Goal: Transaction & Acquisition: Book appointment/travel/reservation

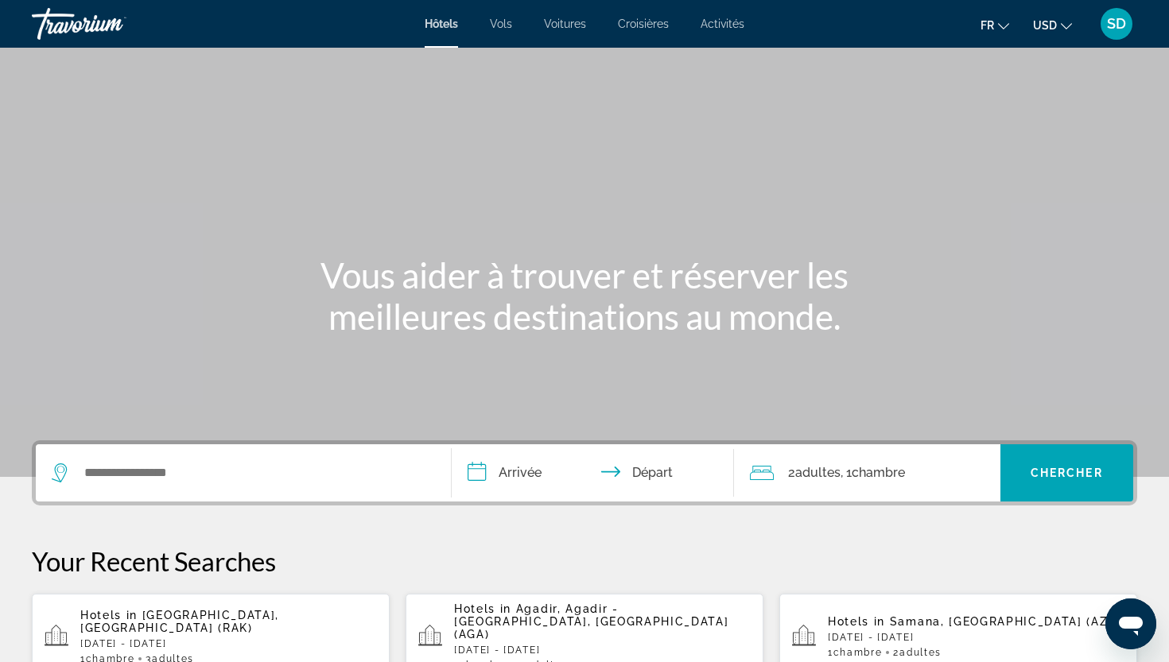
click at [1064, 25] on icon "Change currency" at bounding box center [1066, 26] width 11 height 11
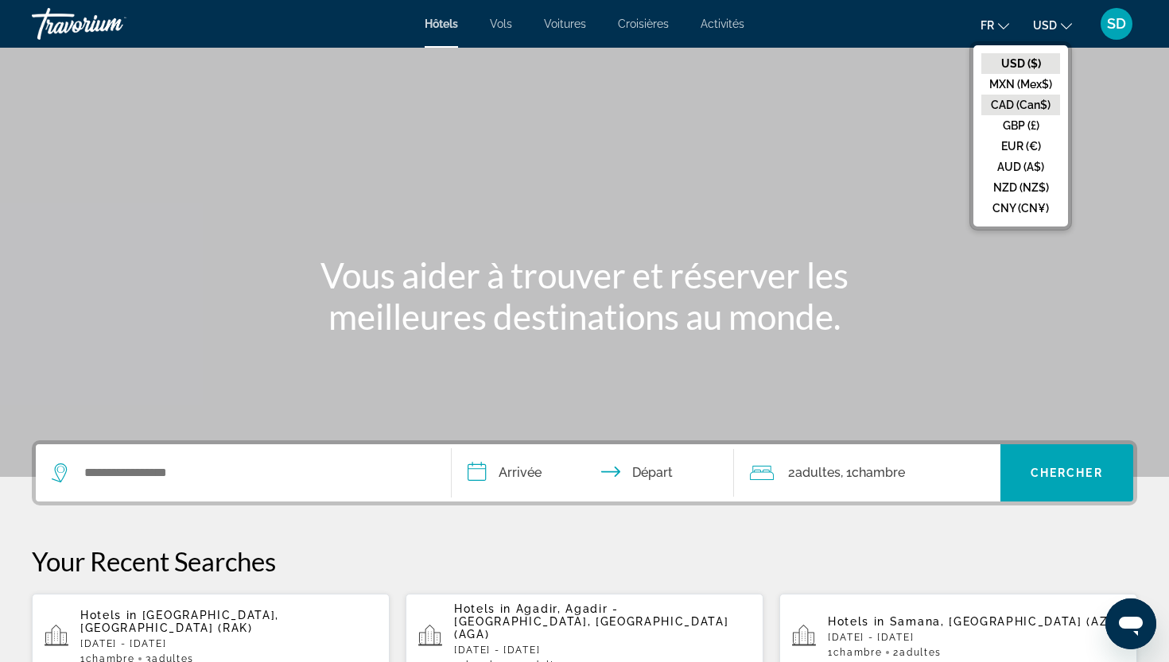
click at [1030, 110] on button "CAD (Can$)" at bounding box center [1020, 105] width 79 height 21
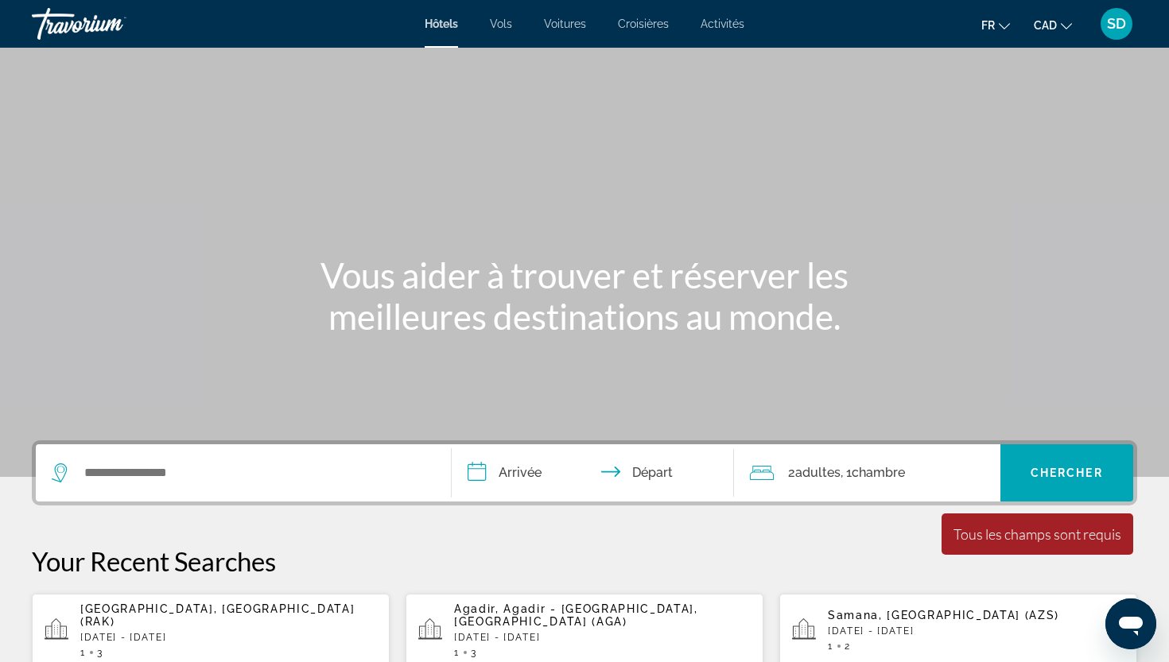
click at [726, 27] on span "Activités" at bounding box center [722, 23] width 44 height 13
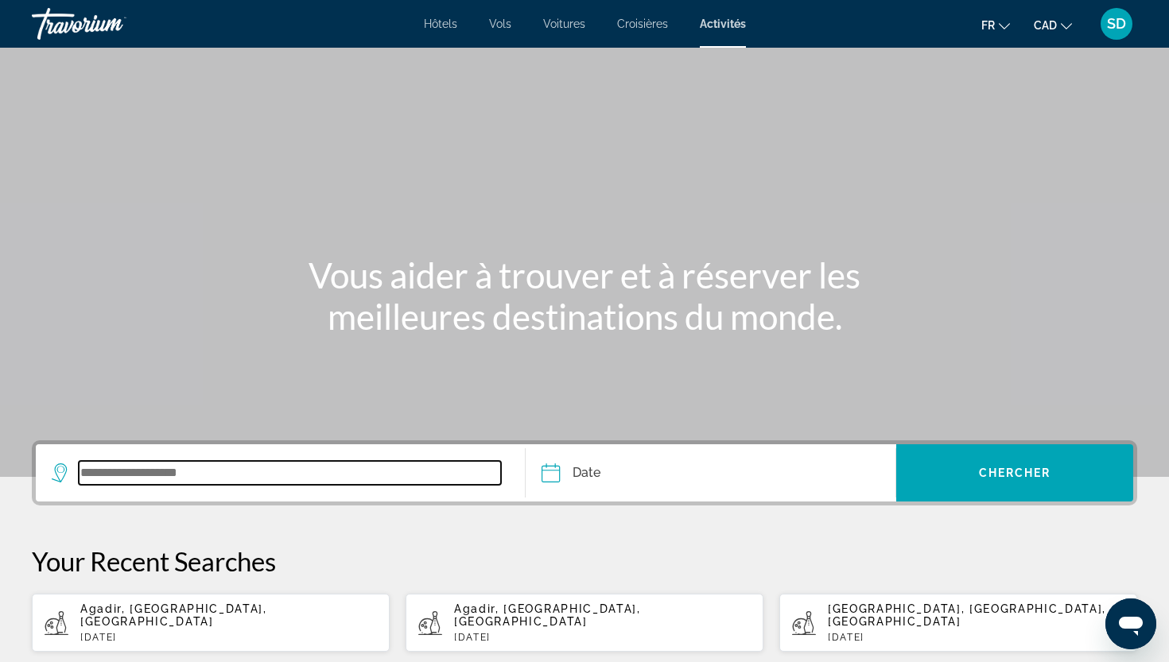
click at [217, 480] on input "Search widget" at bounding box center [290, 473] width 422 height 24
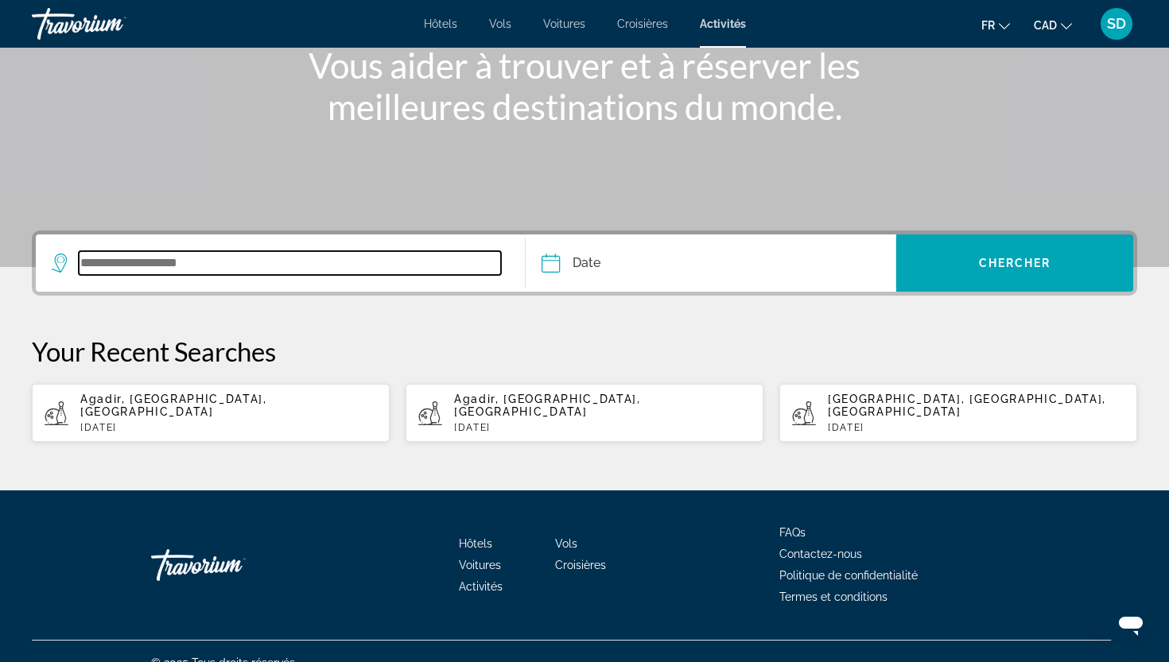
scroll to position [220, 0]
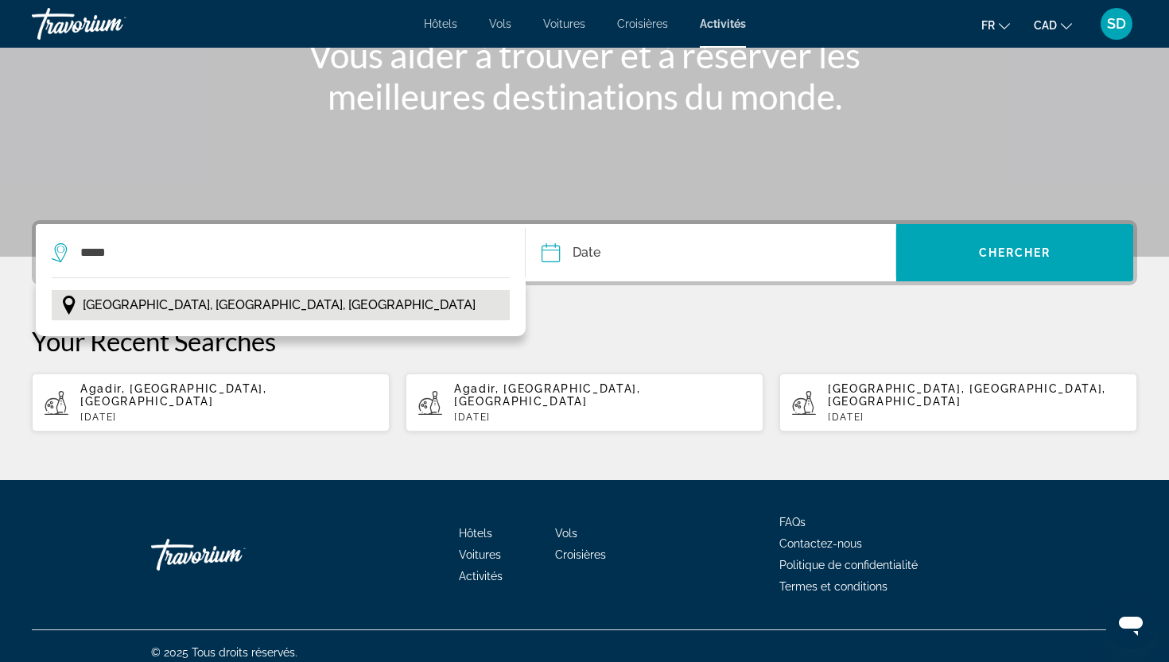
click at [244, 312] on span "Marrakech, Maroc Central, Maroc" at bounding box center [279, 305] width 393 height 22
type input "**********"
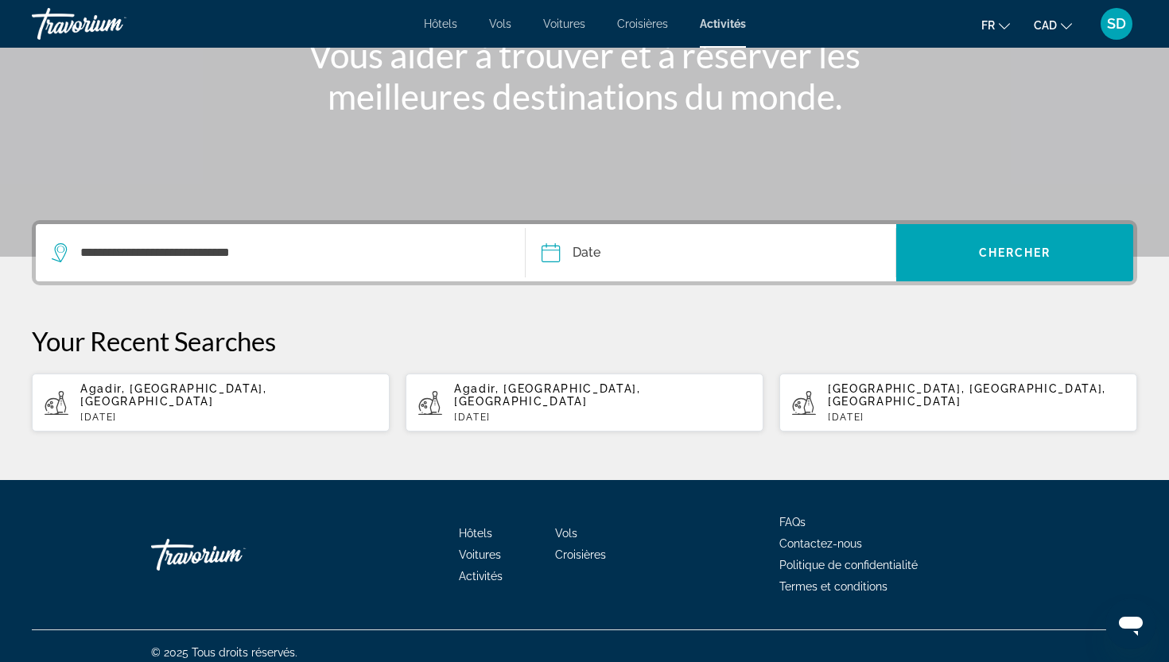
click at [581, 255] on input "Date" at bounding box center [629, 255] width 184 height 62
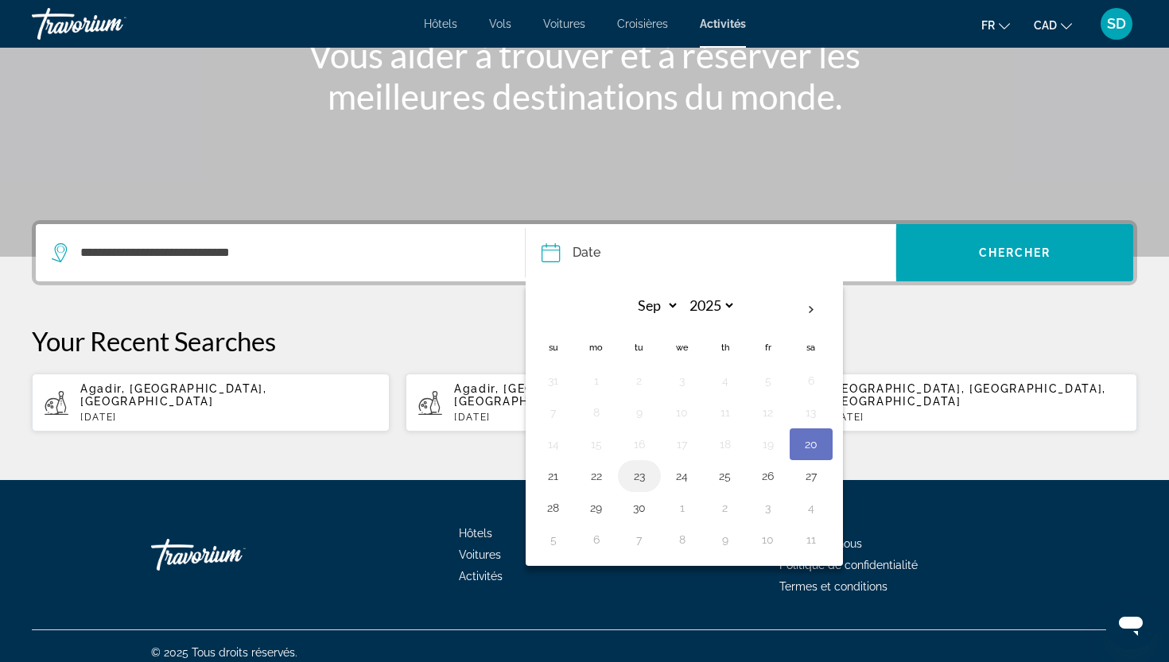
click at [638, 482] on button "23" at bounding box center [638, 476] width 25 height 22
type input "**********"
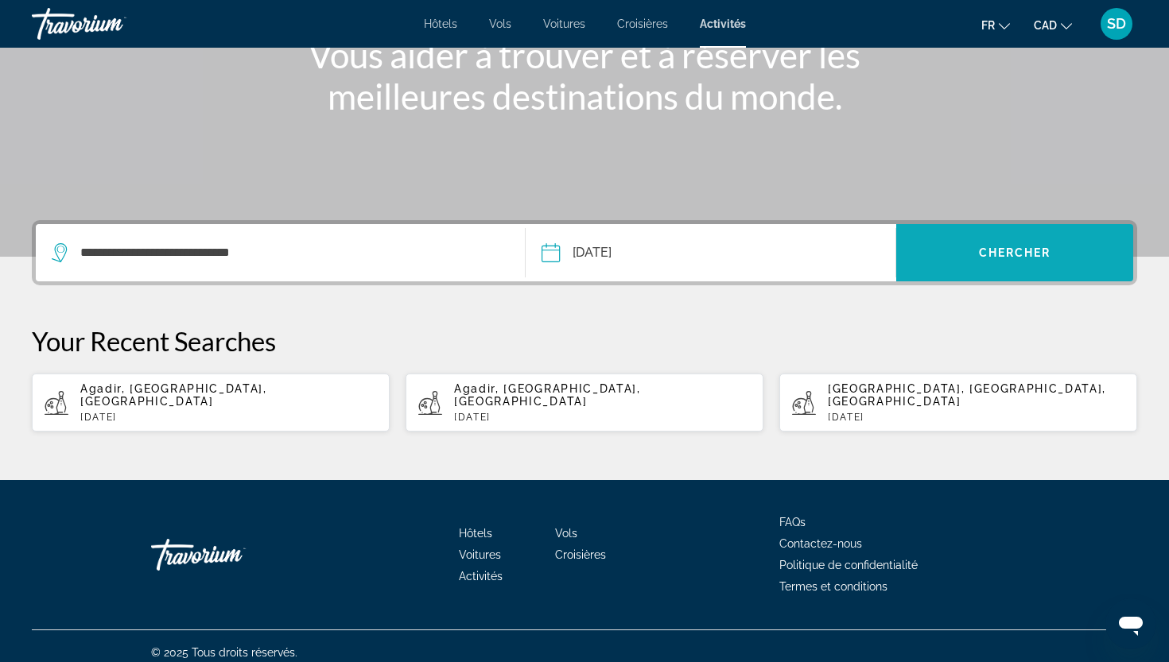
click at [1026, 246] on span "Chercher" at bounding box center [1015, 252] width 72 height 13
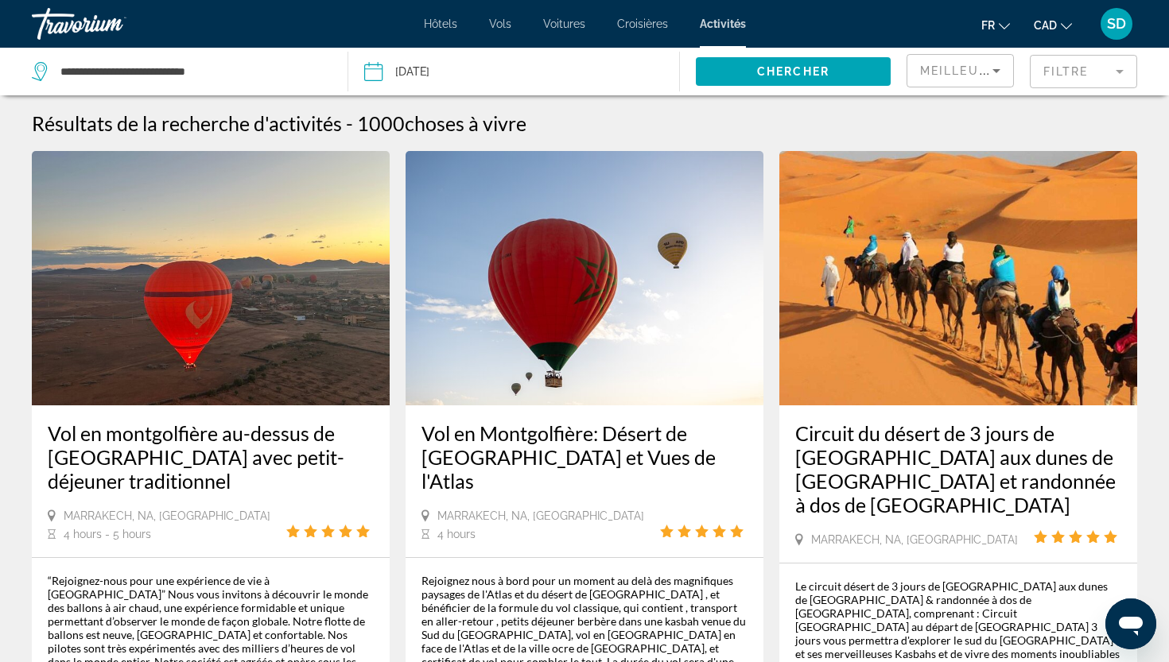
click at [1120, 68] on mat-form-field "Filtre" at bounding box center [1083, 71] width 107 height 33
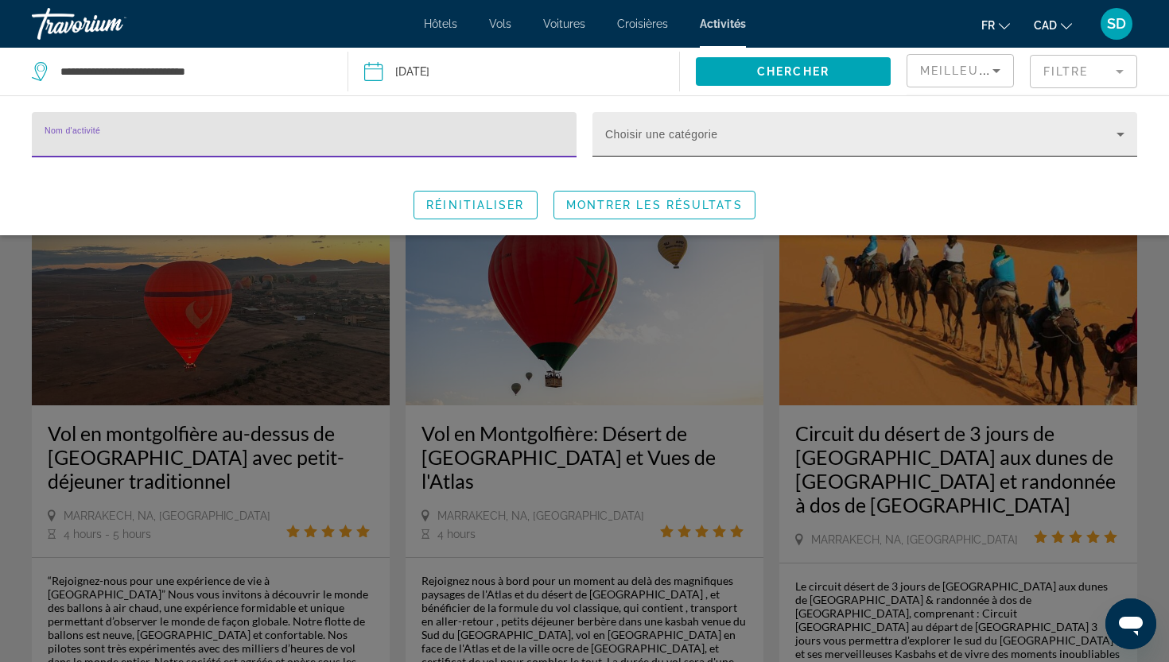
click at [1121, 135] on icon "Search widget" at bounding box center [1120, 135] width 8 height 4
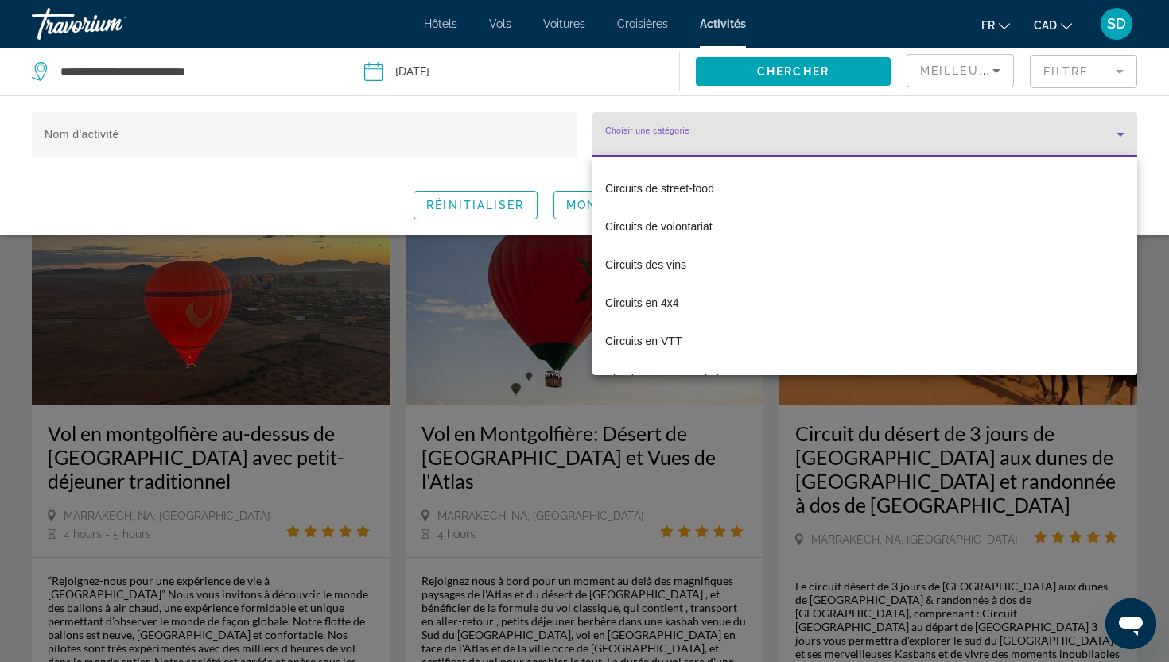
scroll to position [659, 0]
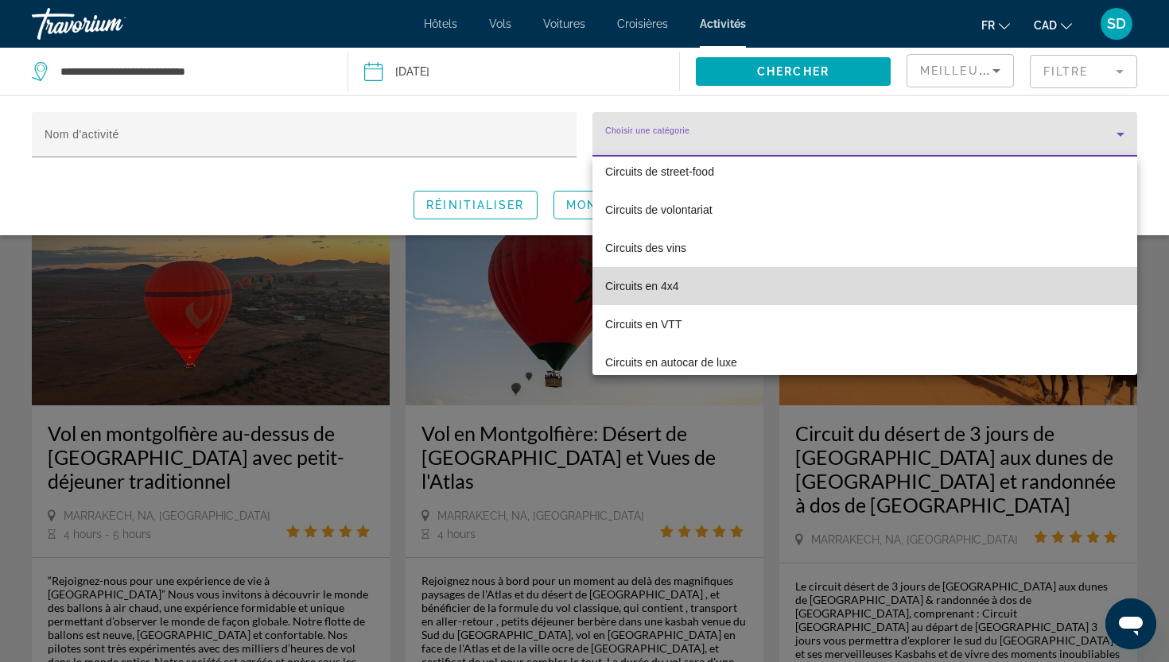
click at [700, 287] on mat-option "Circuits en 4x4" at bounding box center [864, 286] width 545 height 38
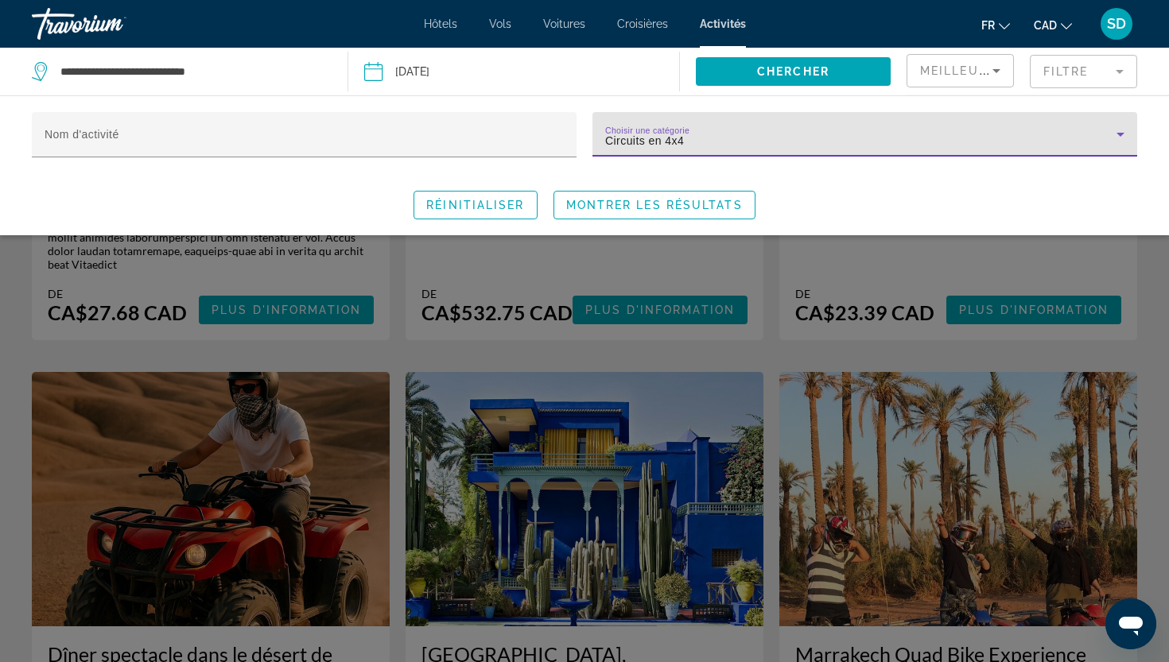
scroll to position [2064, 0]
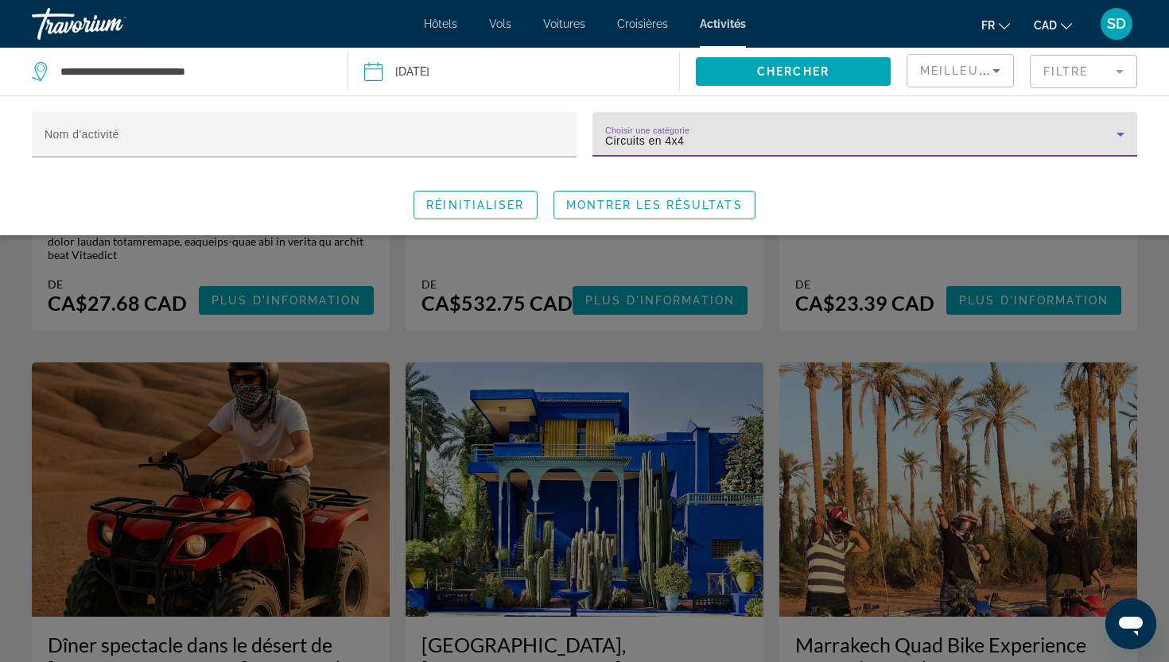
click at [17, 386] on div "Search widget" at bounding box center [584, 447] width 1169 height 432
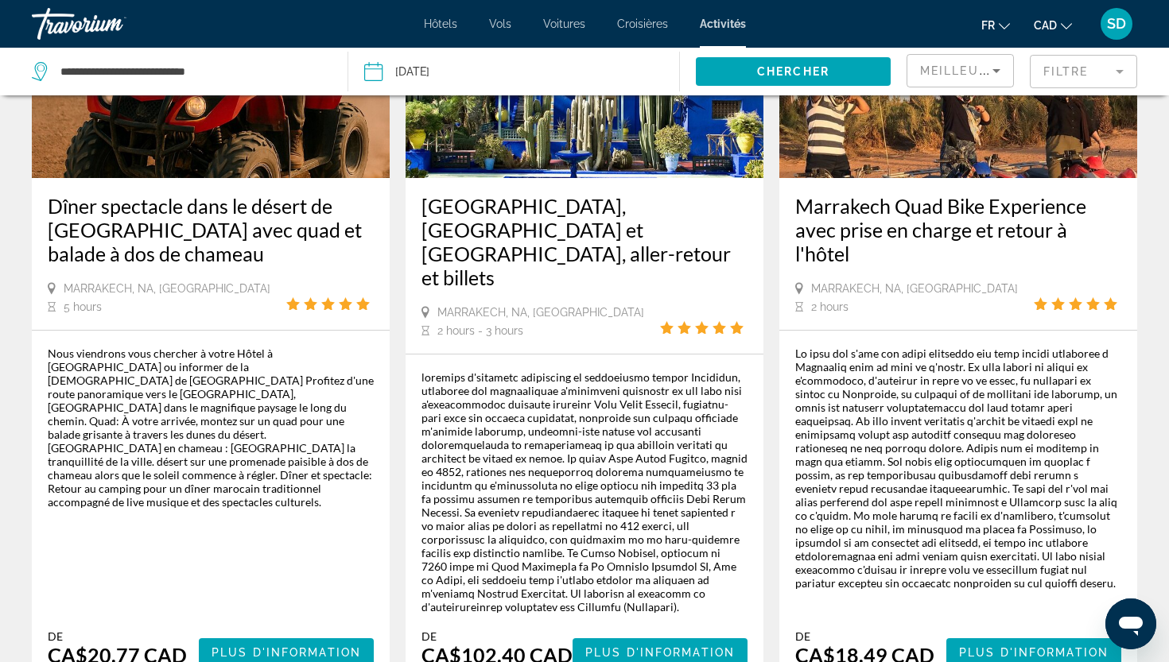
scroll to position [2503, 0]
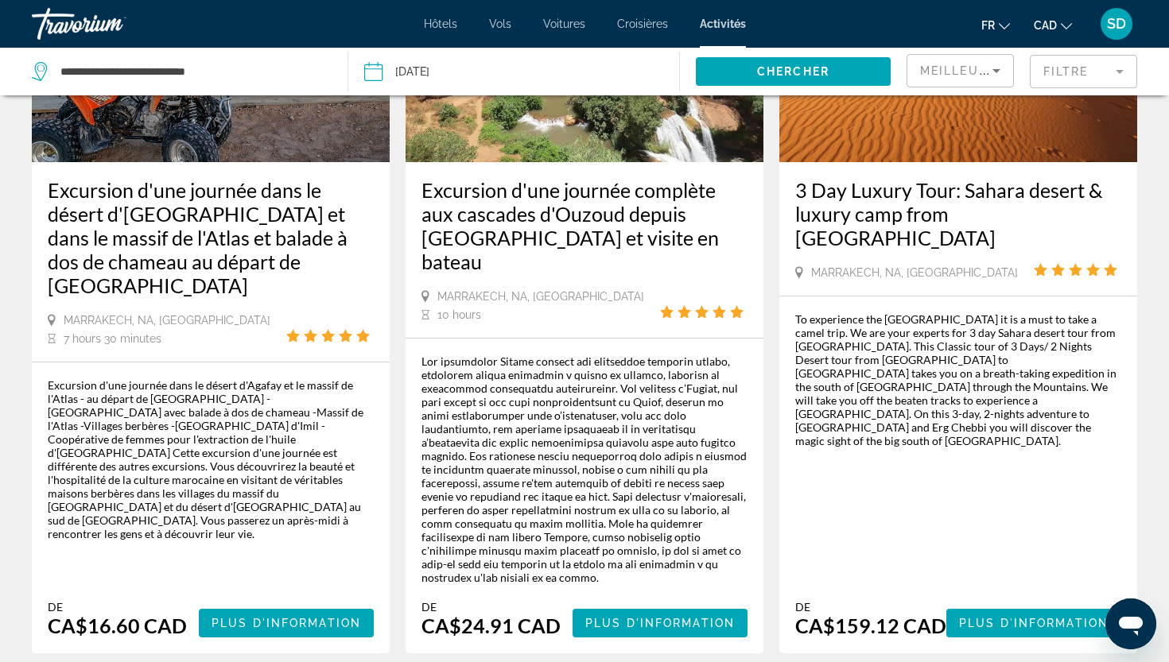
scroll to position [984, 0]
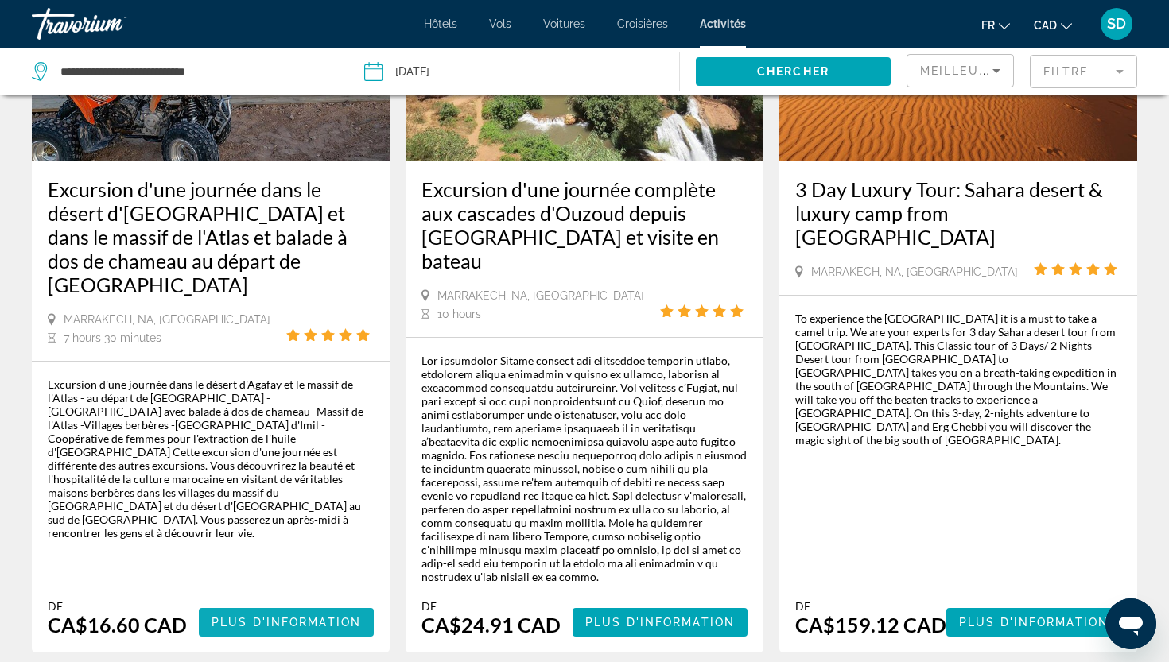
click at [304, 616] on span "Plus d'information" at bounding box center [285, 622] width 149 height 13
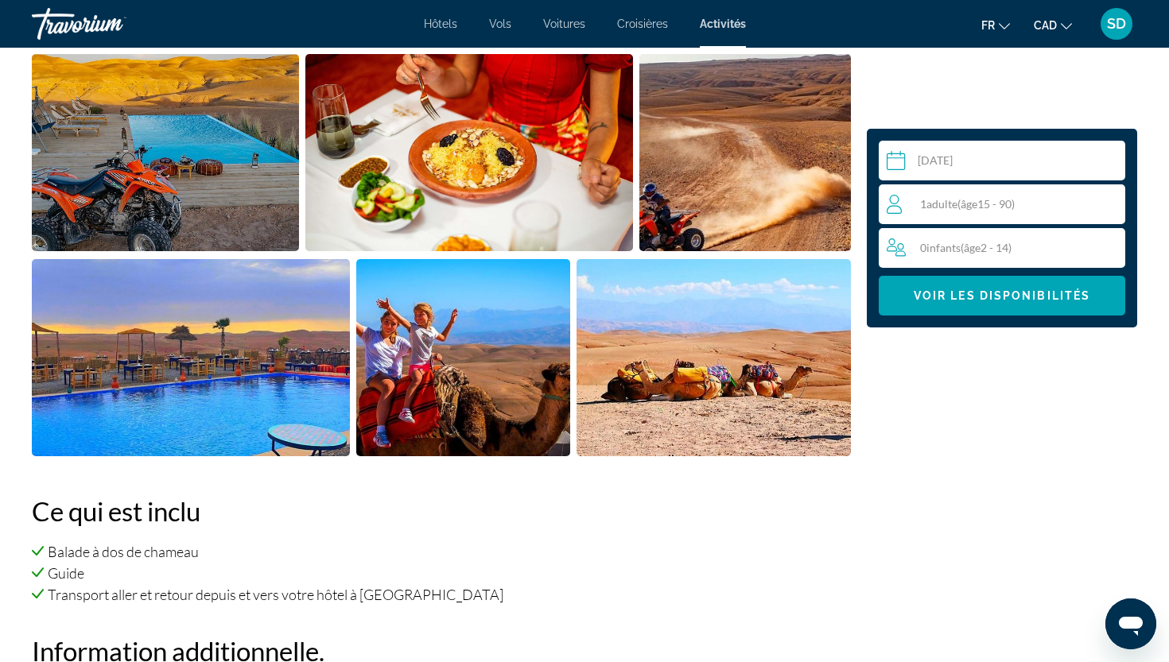
scroll to position [678, 0]
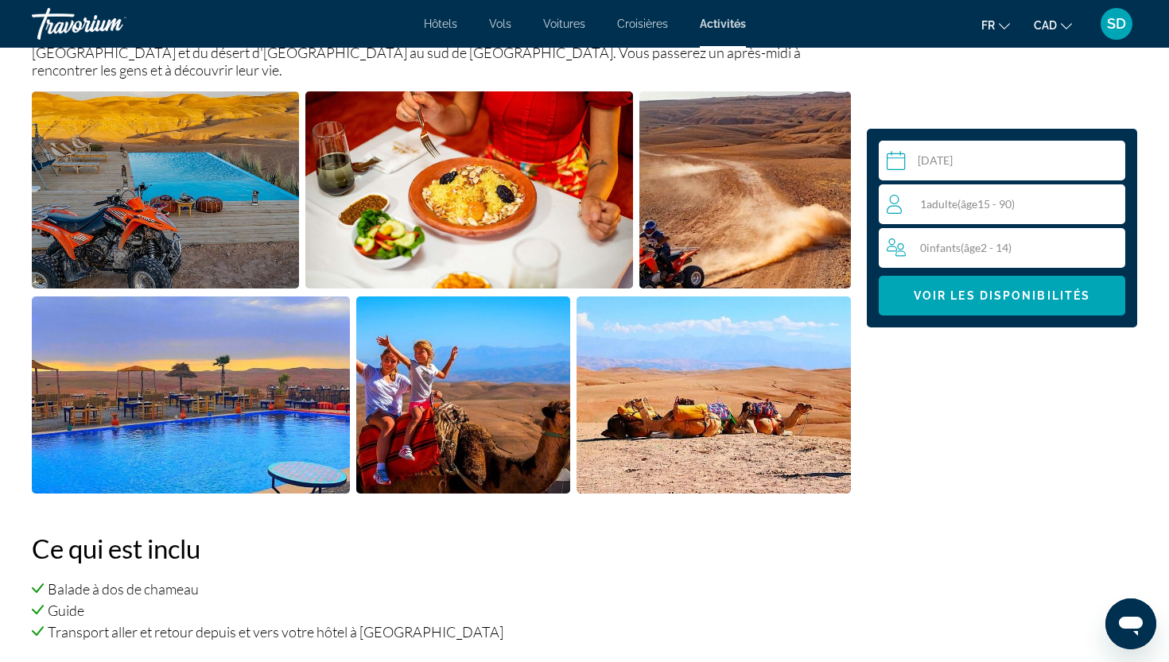
click at [774, 158] on img "Open full-screen image slider" at bounding box center [744, 189] width 211 height 197
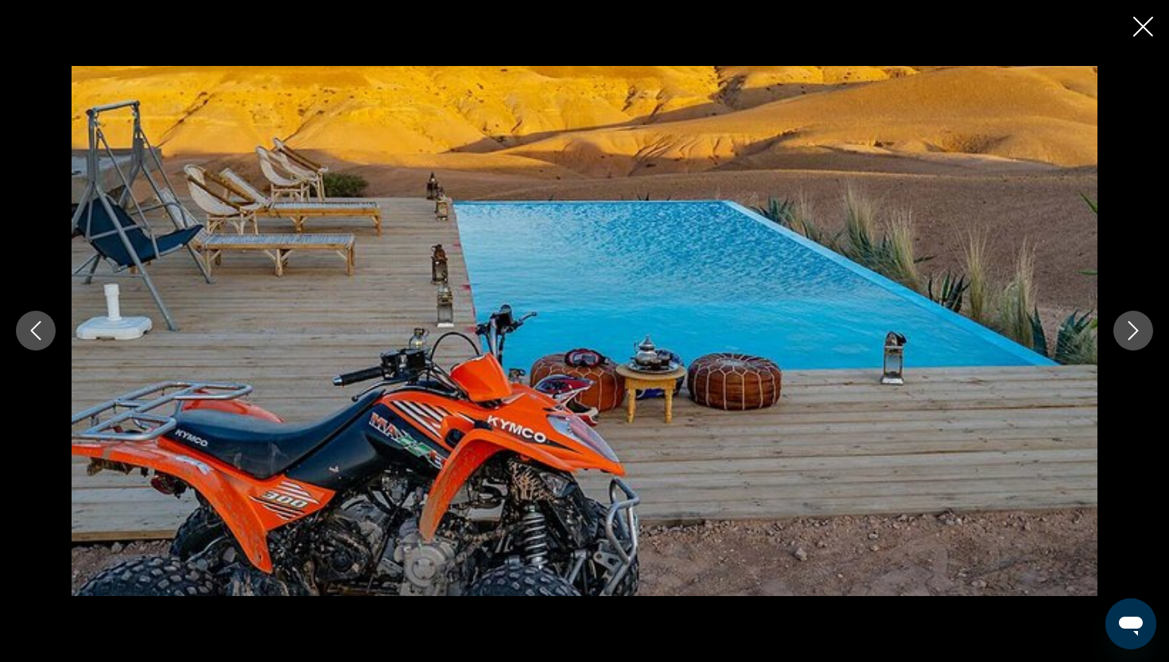
click at [1142, 336] on button "Next image" at bounding box center [1133, 331] width 40 height 40
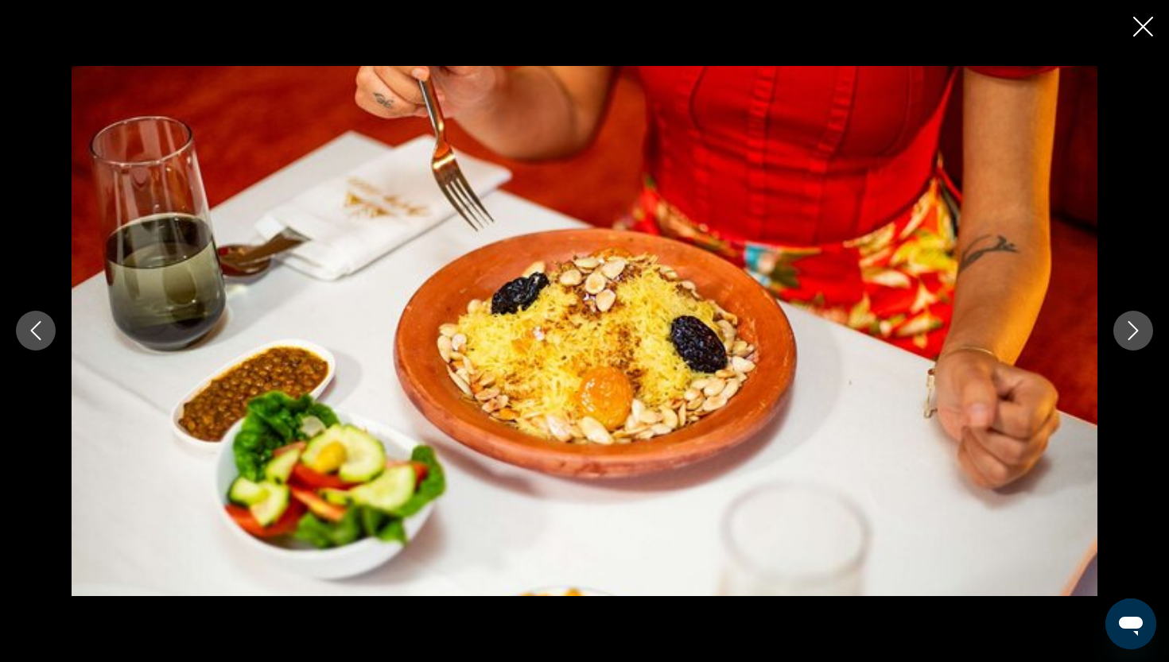
click at [1142, 336] on button "Next image" at bounding box center [1133, 331] width 40 height 40
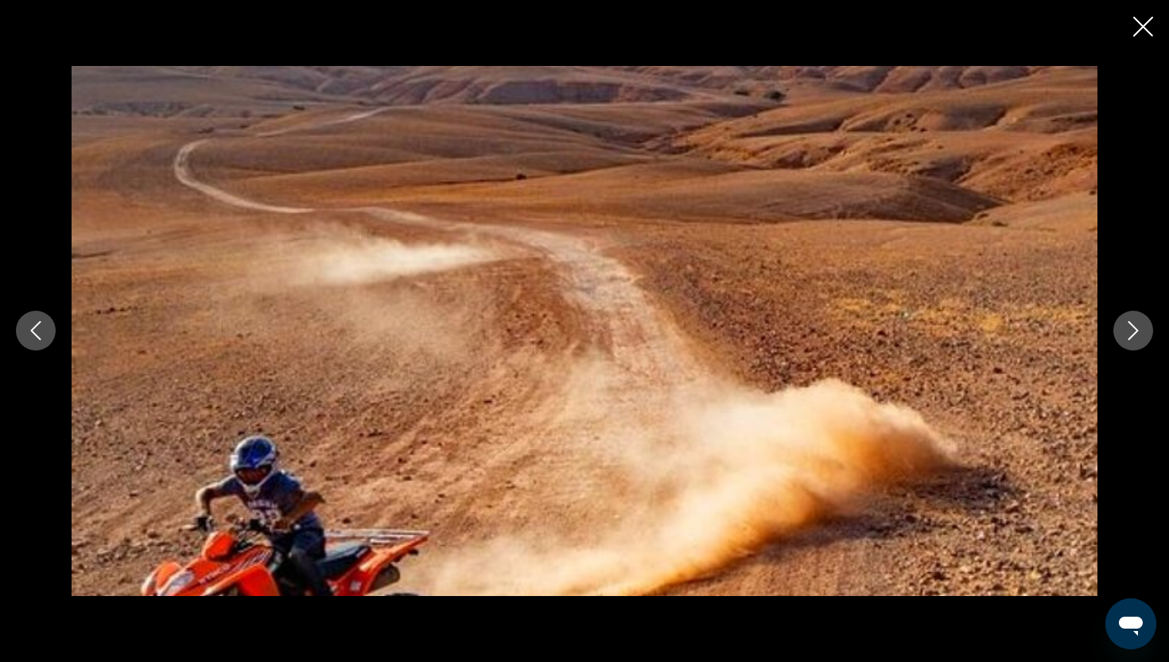
click at [1142, 336] on button "Next image" at bounding box center [1133, 331] width 40 height 40
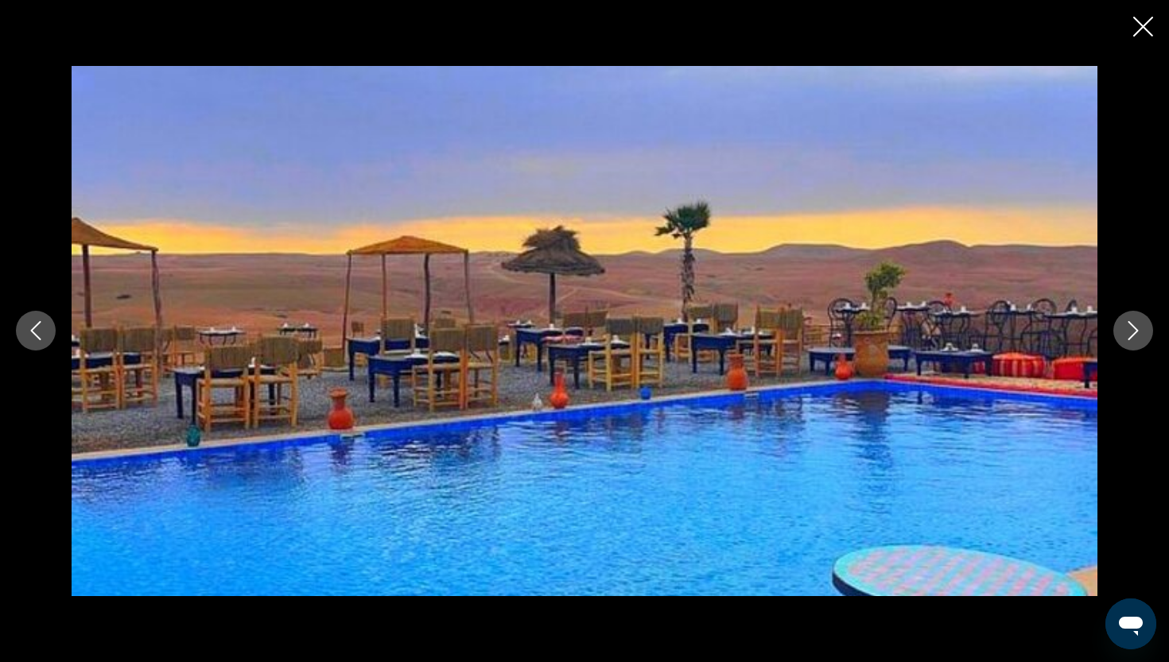
click at [1142, 336] on button "Next image" at bounding box center [1133, 331] width 40 height 40
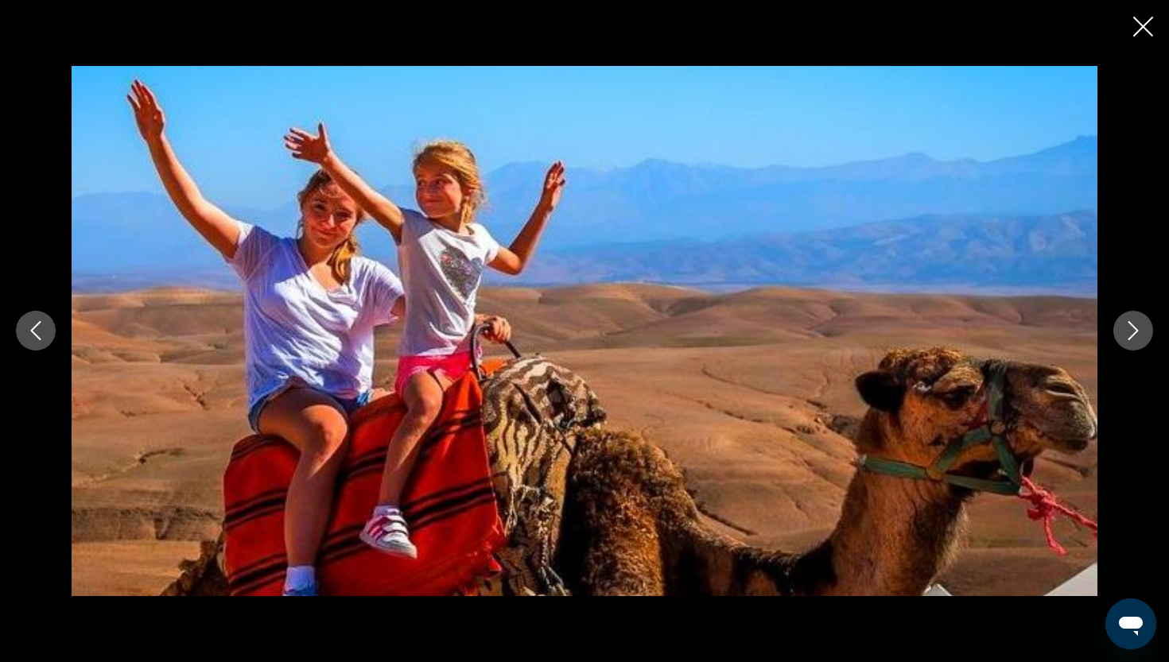
click at [1149, 32] on icon "Close slideshow" at bounding box center [1143, 27] width 20 height 20
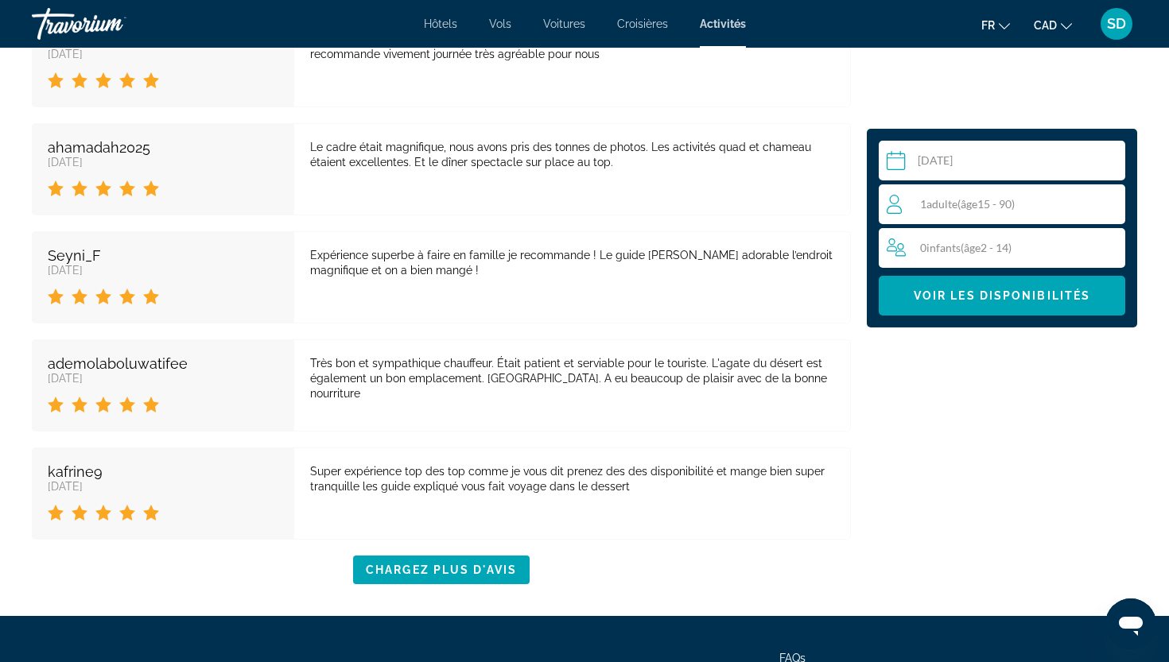
scroll to position [3852, 0]
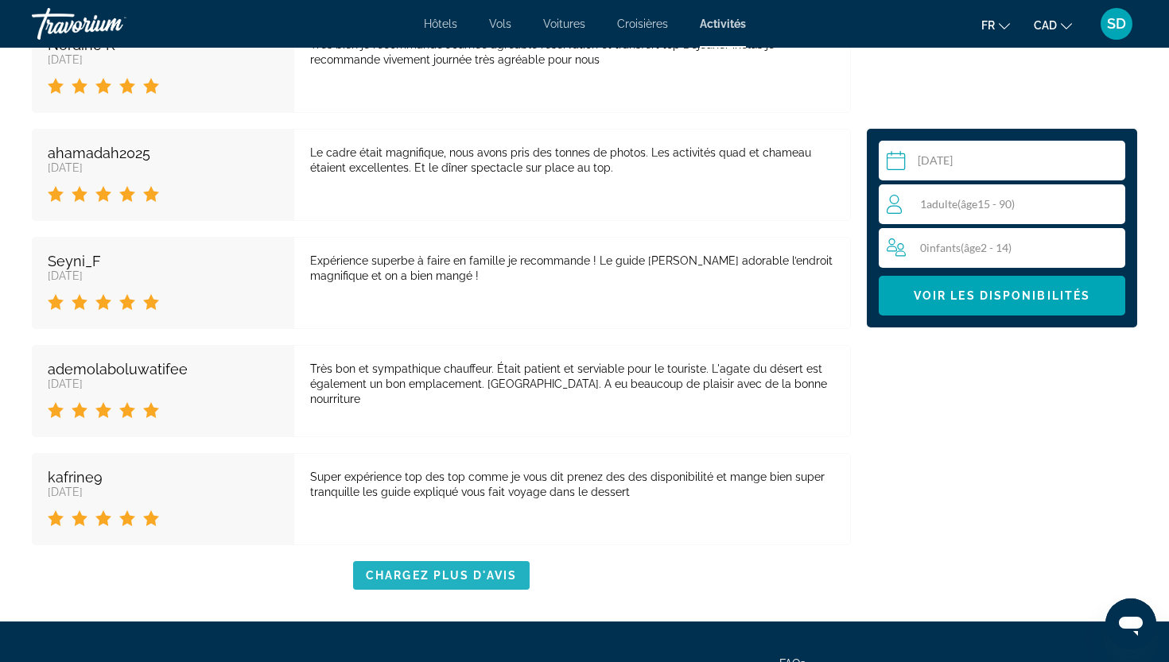
click at [427, 569] on span "Chargez plus d'avis" at bounding box center [441, 575] width 151 height 13
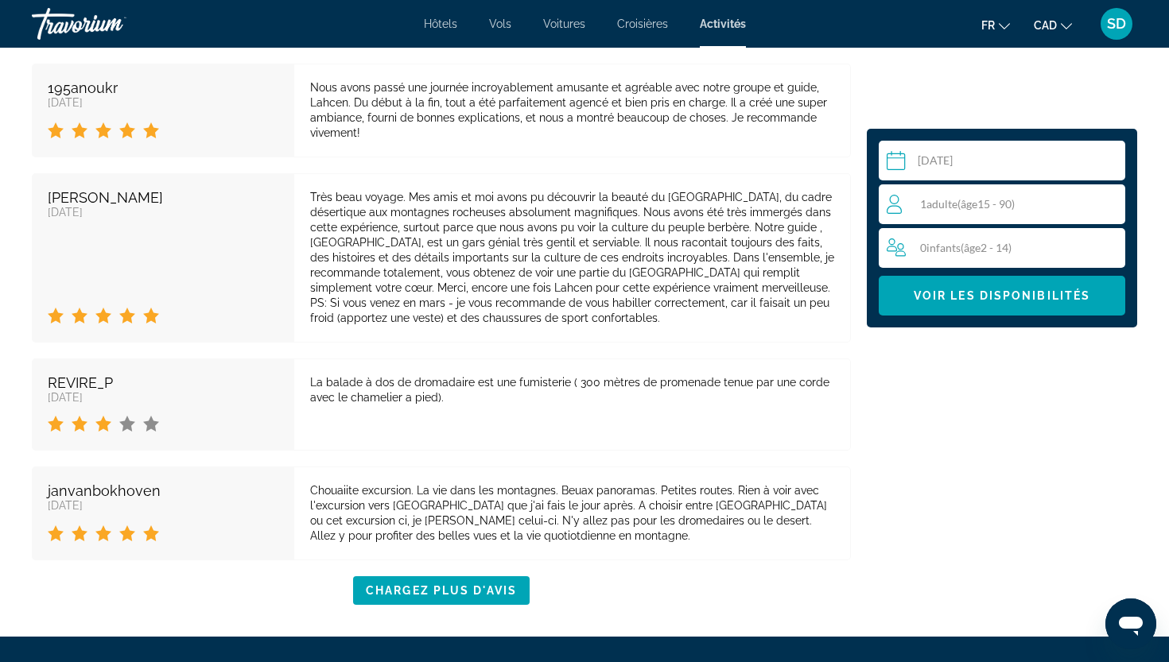
scroll to position [5045, 0]
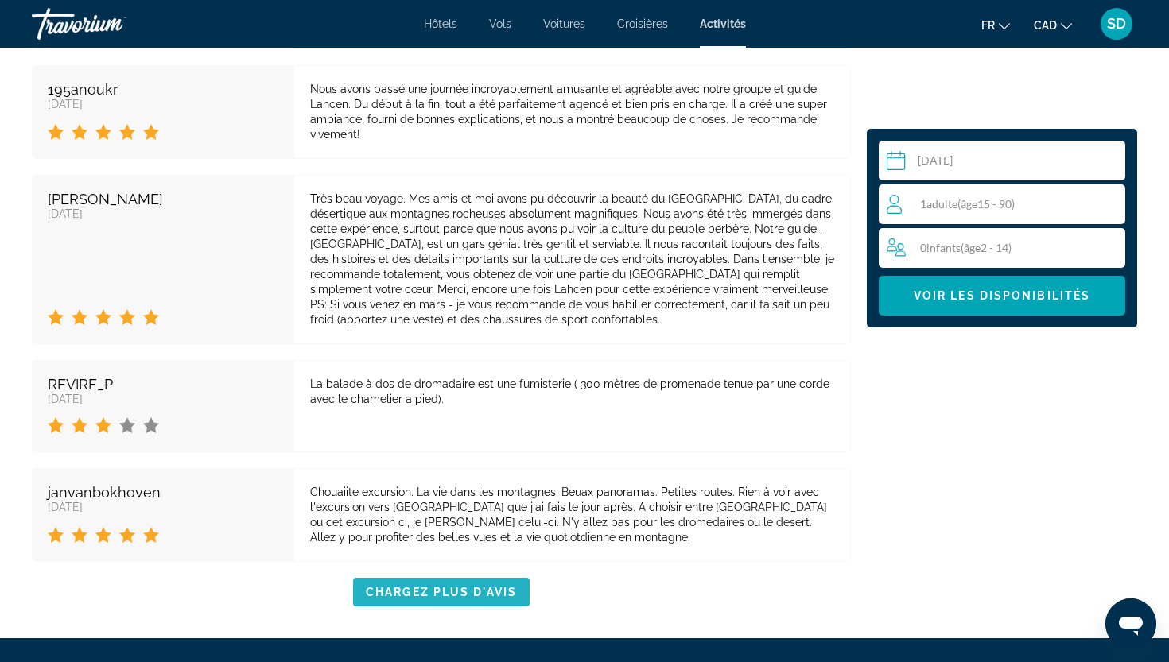
click at [460, 586] on span "Chargez plus d'avis" at bounding box center [441, 592] width 151 height 13
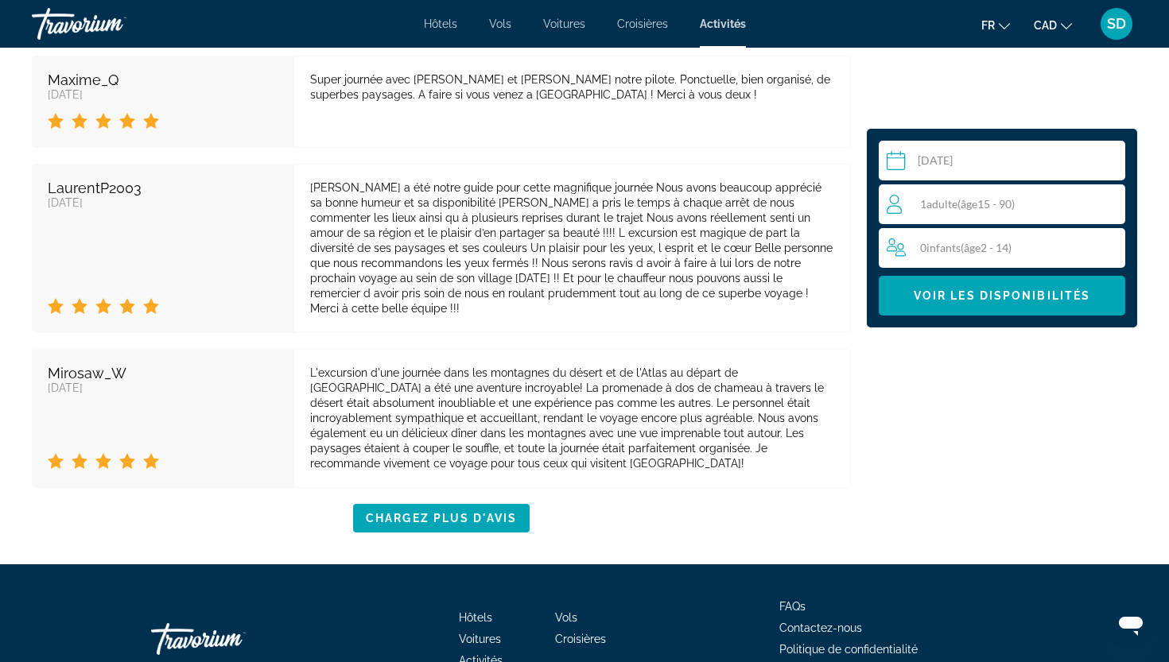
scroll to position [6589, 0]
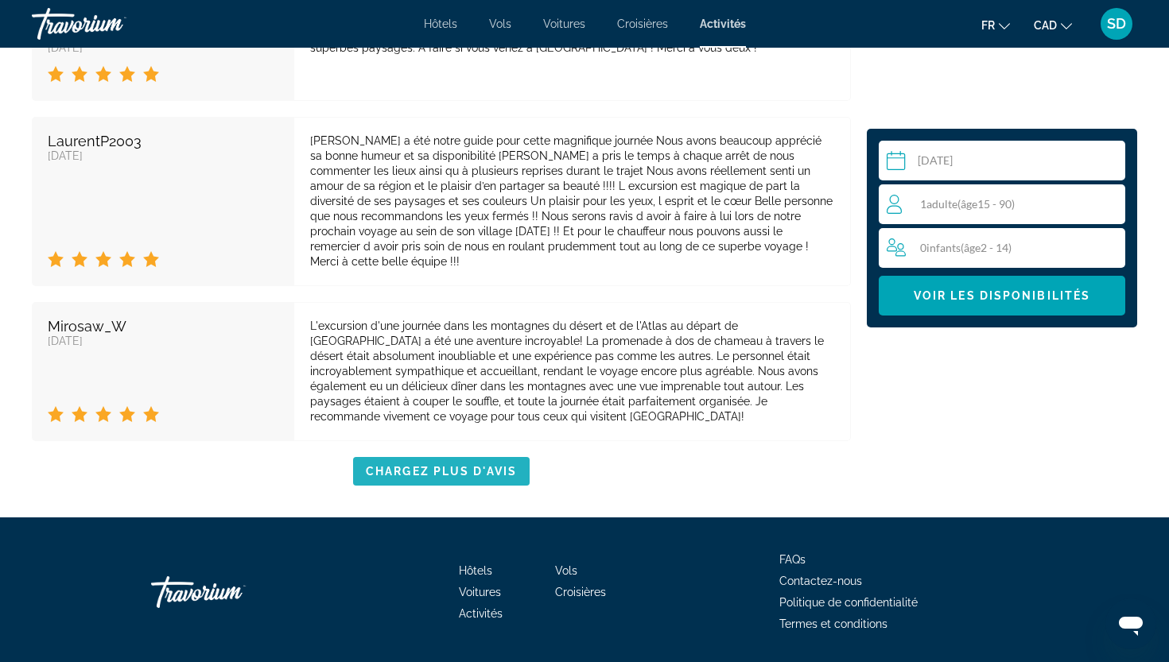
click at [488, 452] on span "Main content" at bounding box center [441, 471] width 176 height 38
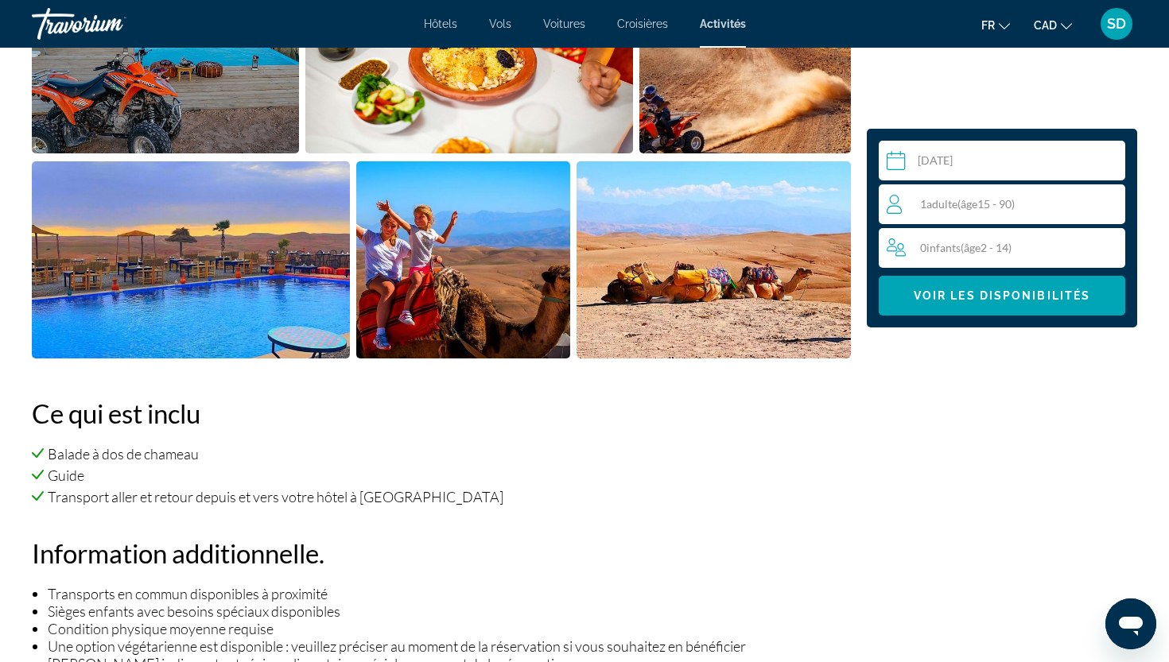
scroll to position [807, 0]
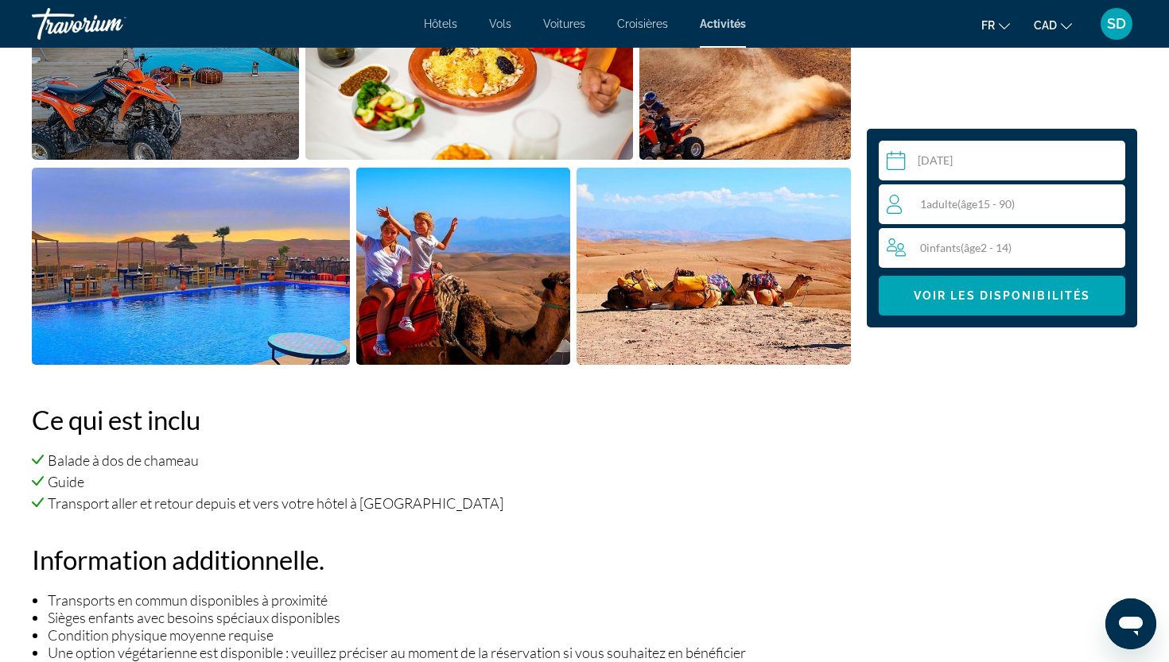
click at [1040, 199] on div "1 Adulte Adultes ( âge 15 - 90)" at bounding box center [1005, 204] width 238 height 19
click at [1108, 202] on icon "Increment adults" at bounding box center [1109, 203] width 14 height 14
click at [1045, 296] on span "Voir les disponibilités" at bounding box center [1001, 295] width 176 height 13
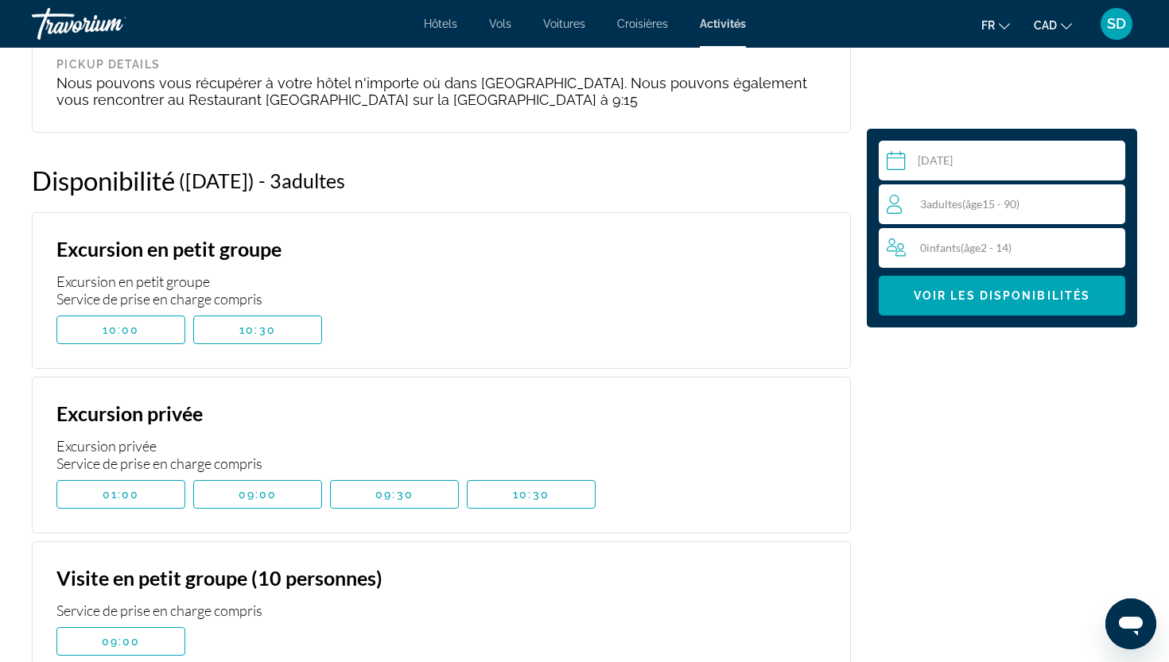
scroll to position [2887, 0]
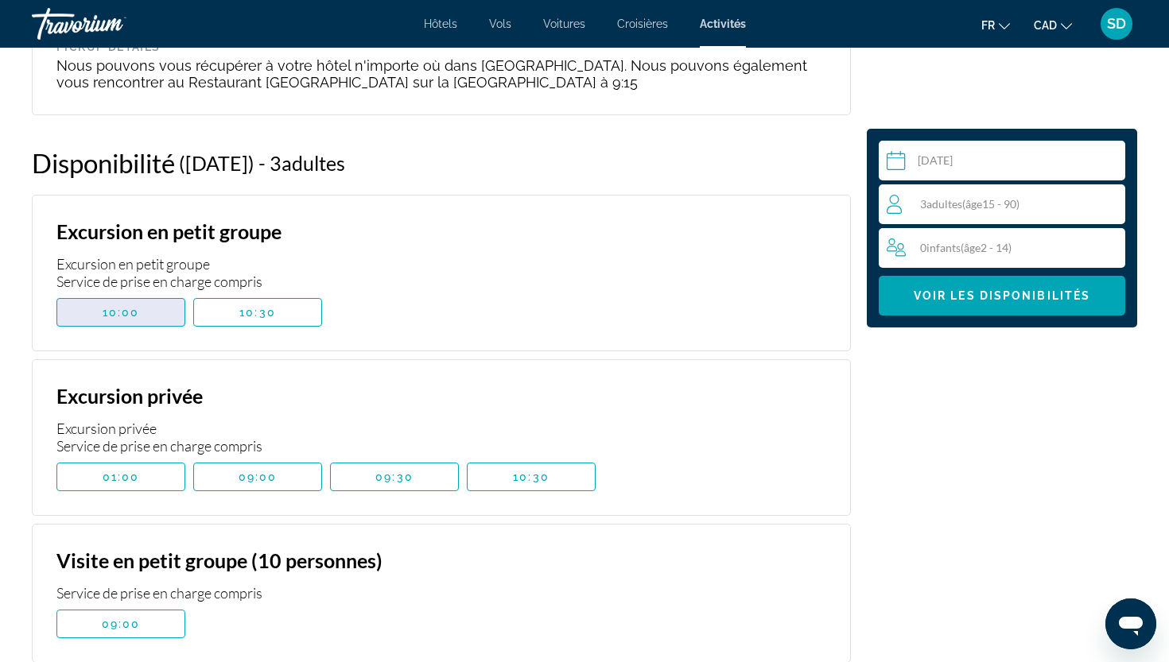
click at [119, 306] on span "10:00" at bounding box center [121, 312] width 37 height 13
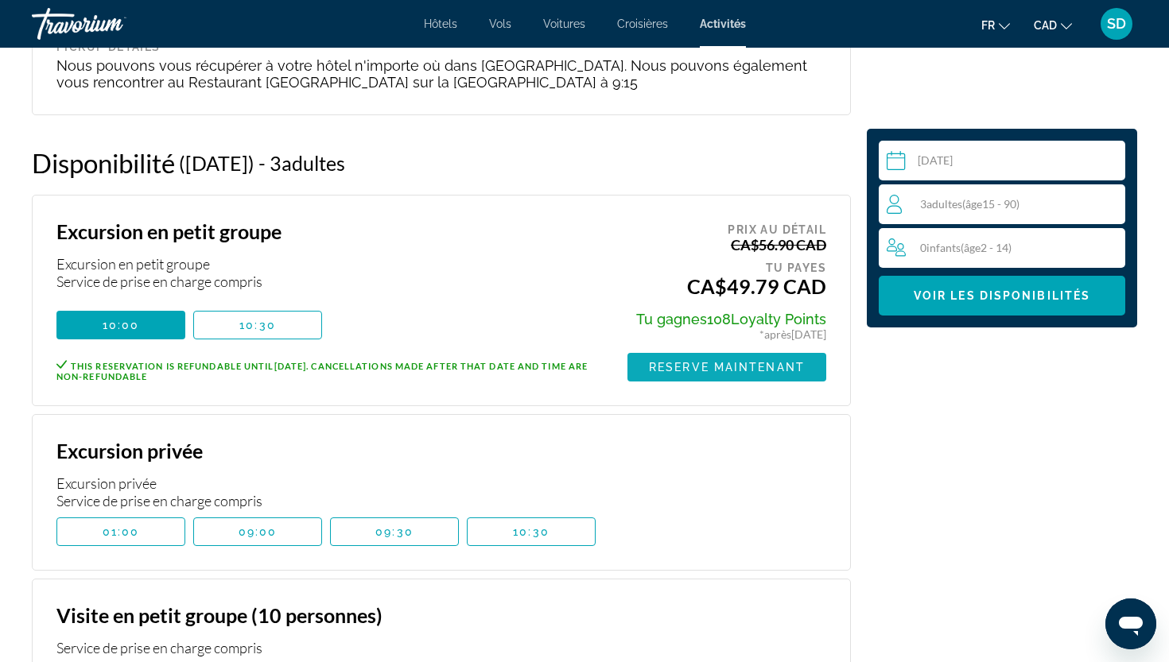
click at [752, 361] on span "Reserve maintenant" at bounding box center [727, 367] width 156 height 13
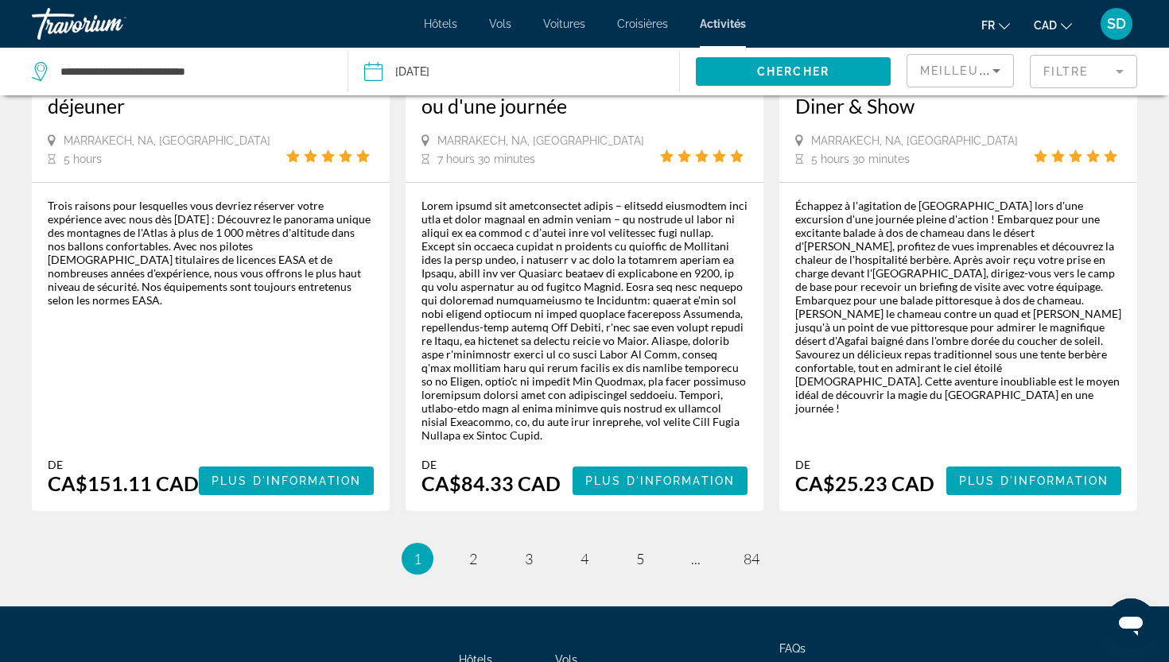
scroll to position [2637, 0]
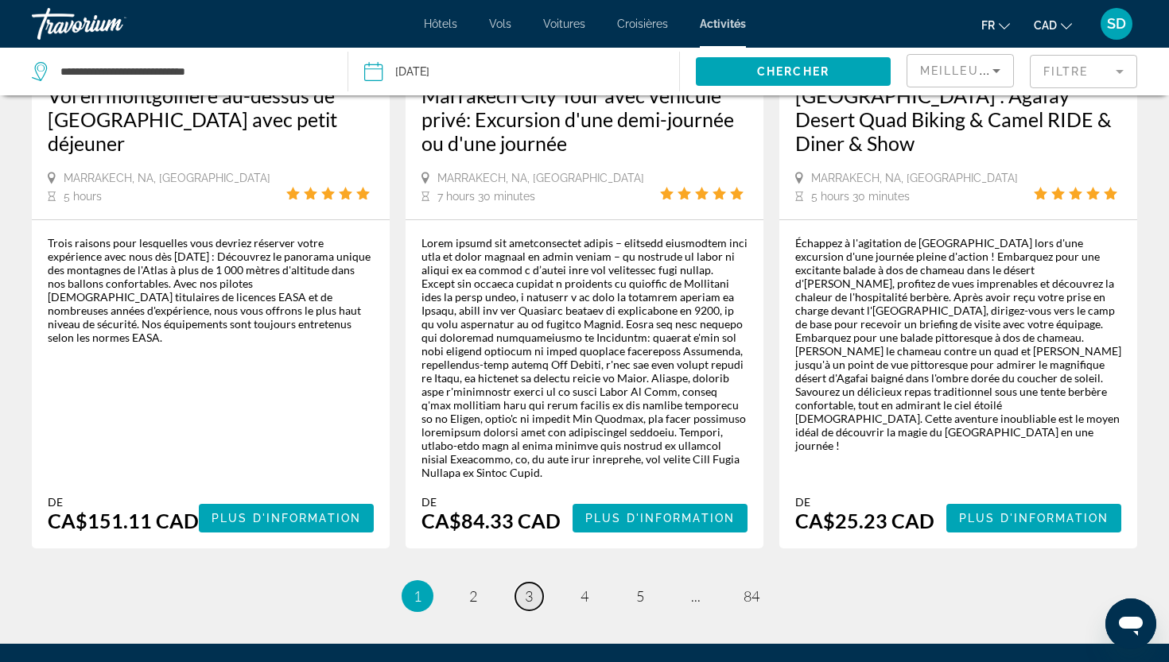
click at [534, 583] on link "page 3" at bounding box center [529, 597] width 28 height 28
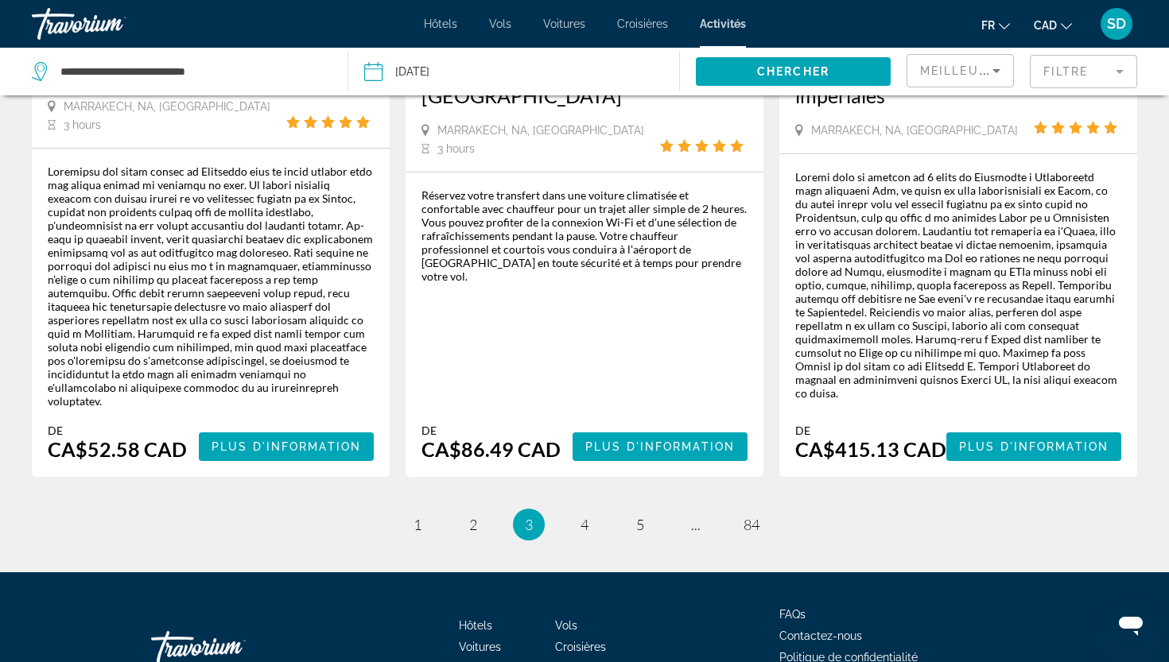
scroll to position [2636, 0]
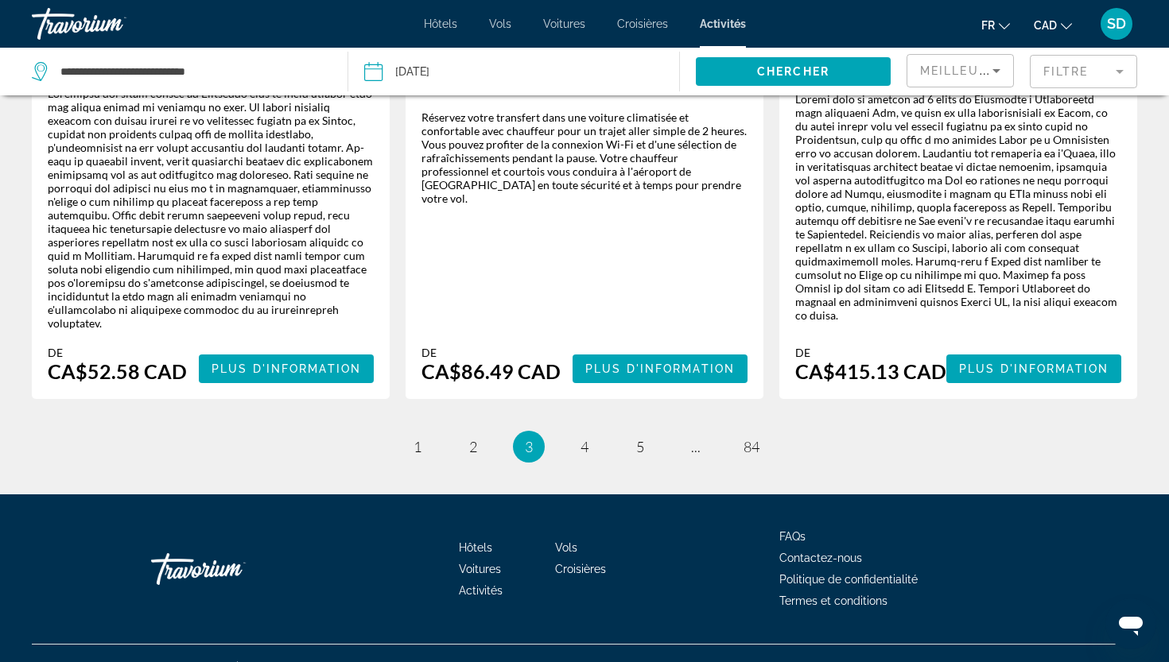
click at [1104, 70] on mat-form-field "Filtre" at bounding box center [1083, 71] width 107 height 33
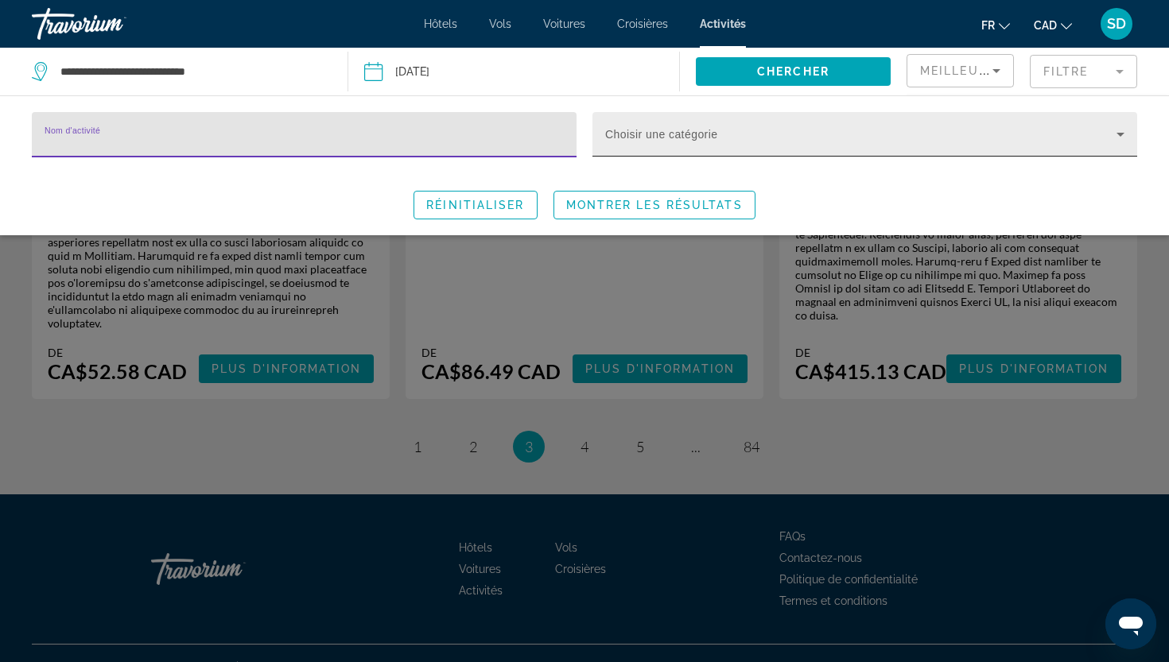
click at [959, 142] on span "Search widget" at bounding box center [860, 140] width 511 height 19
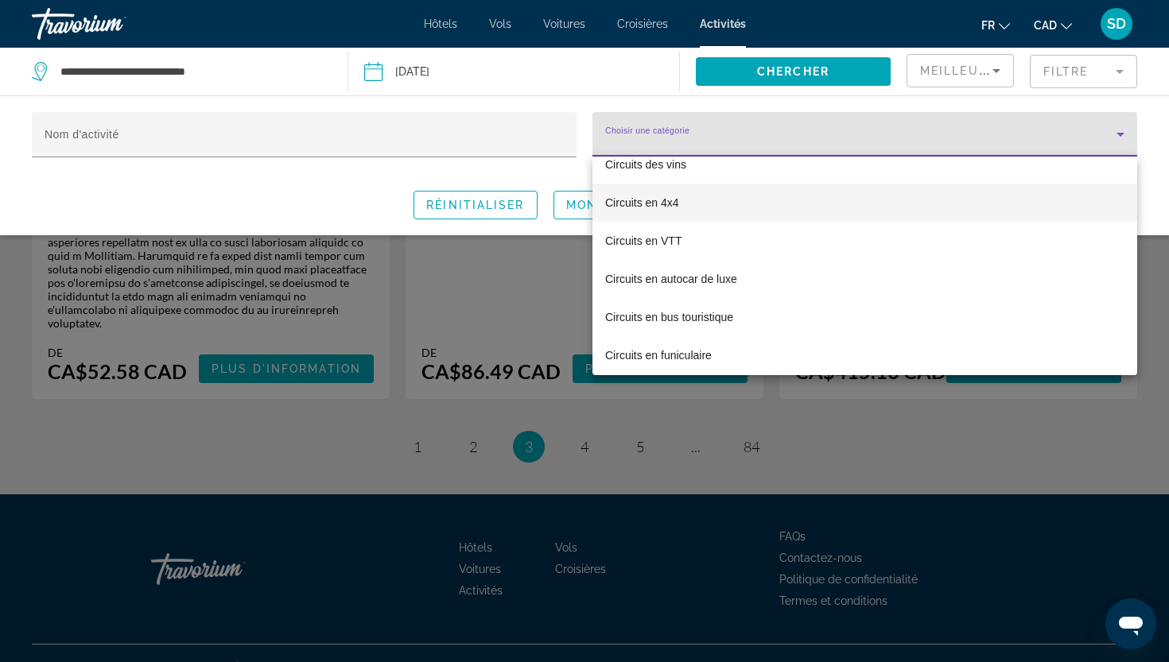
scroll to position [743, 0]
click at [668, 205] on span "Circuits en 4x4" at bounding box center [642, 201] width 74 height 19
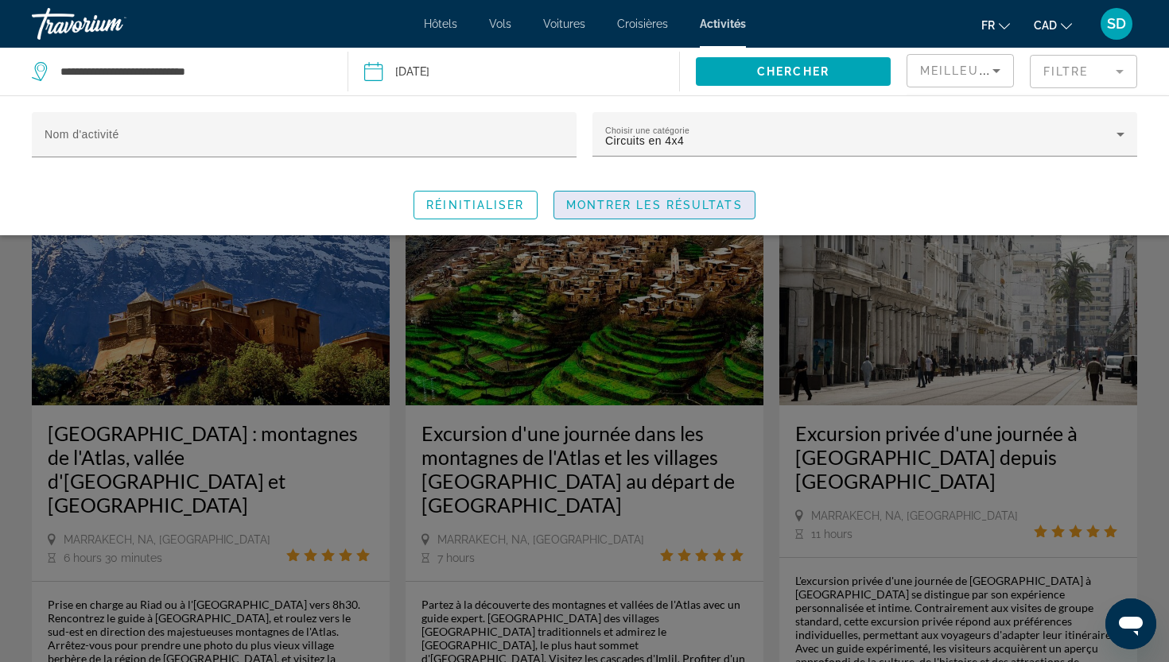
click at [673, 205] on span "Montrer les résultats" at bounding box center [654, 205] width 176 height 13
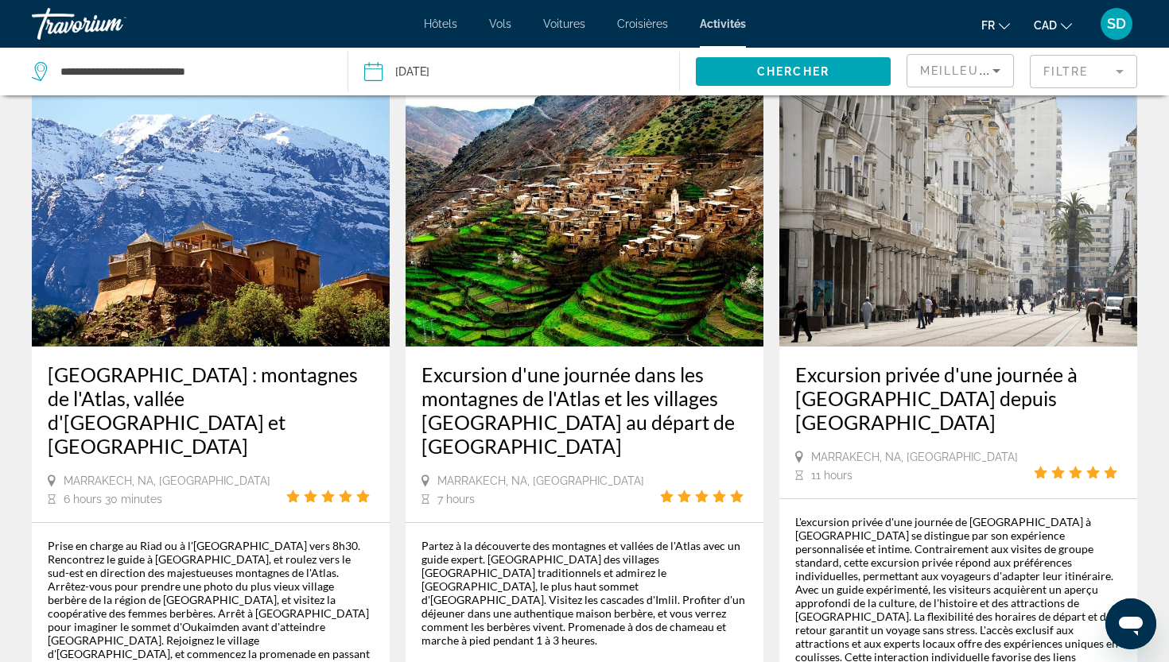
scroll to position [76, 0]
